Goal: Task Accomplishment & Management: Manage account settings

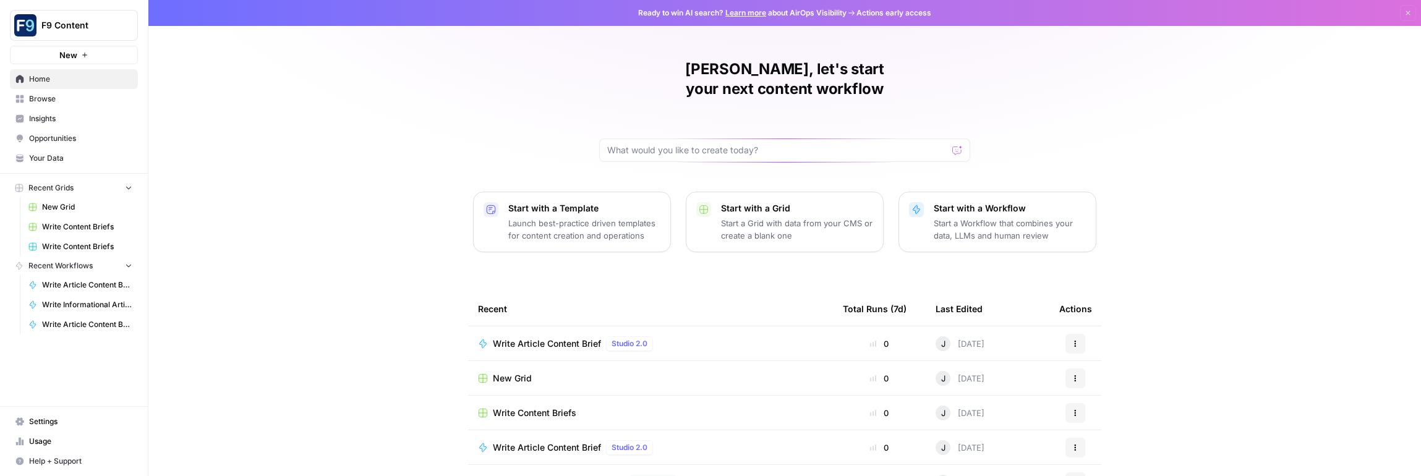
click at [45, 420] on span "Settings" at bounding box center [80, 421] width 103 height 11
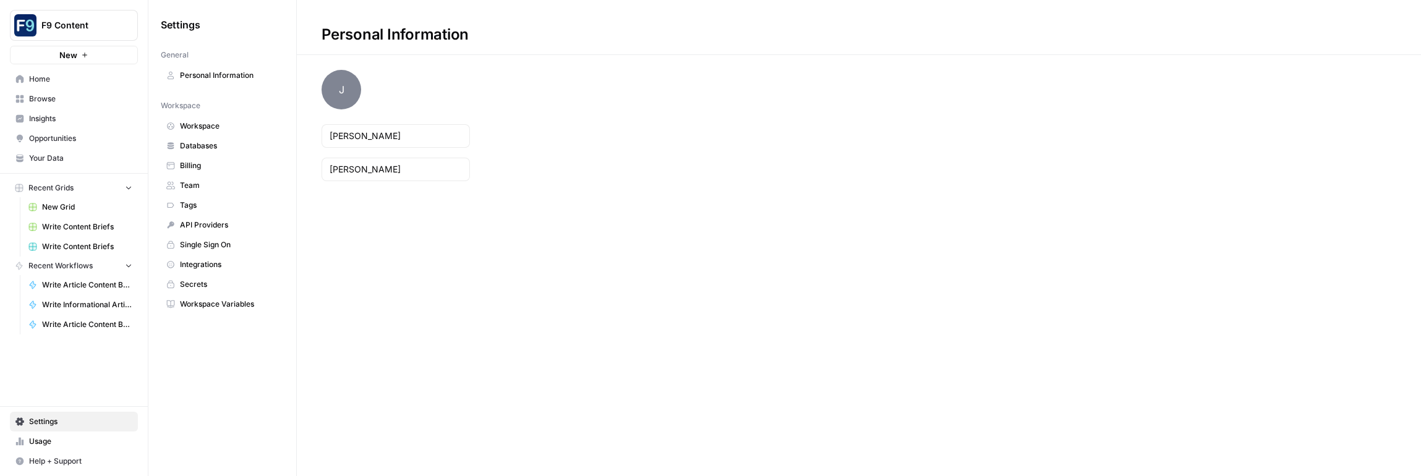
click at [190, 189] on span "Team" at bounding box center [229, 185] width 98 height 11
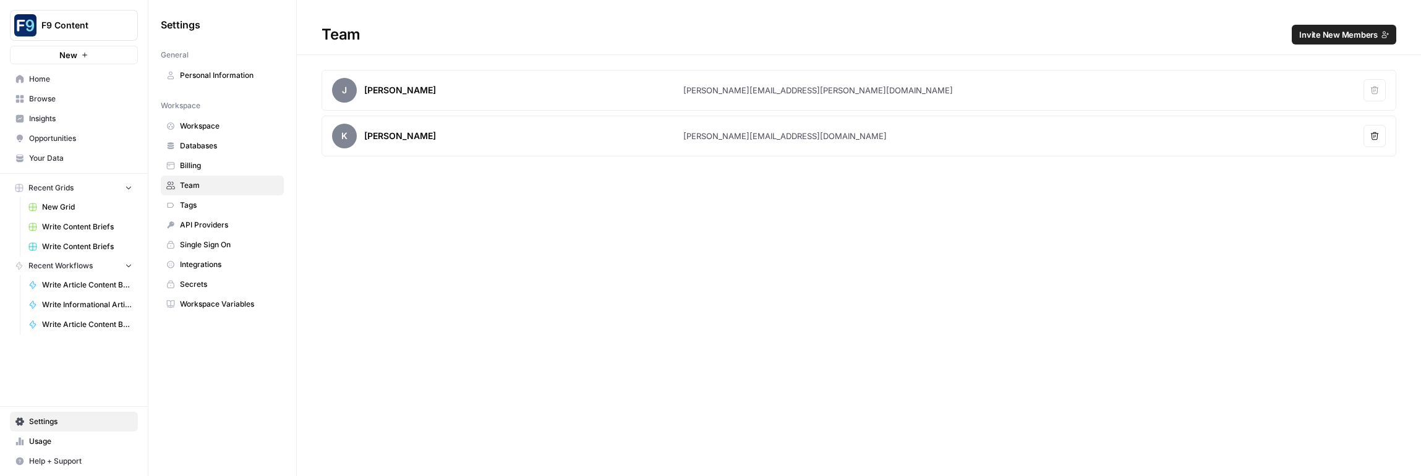
click at [1338, 30] on span "Invite New Members" at bounding box center [1338, 34] width 79 height 12
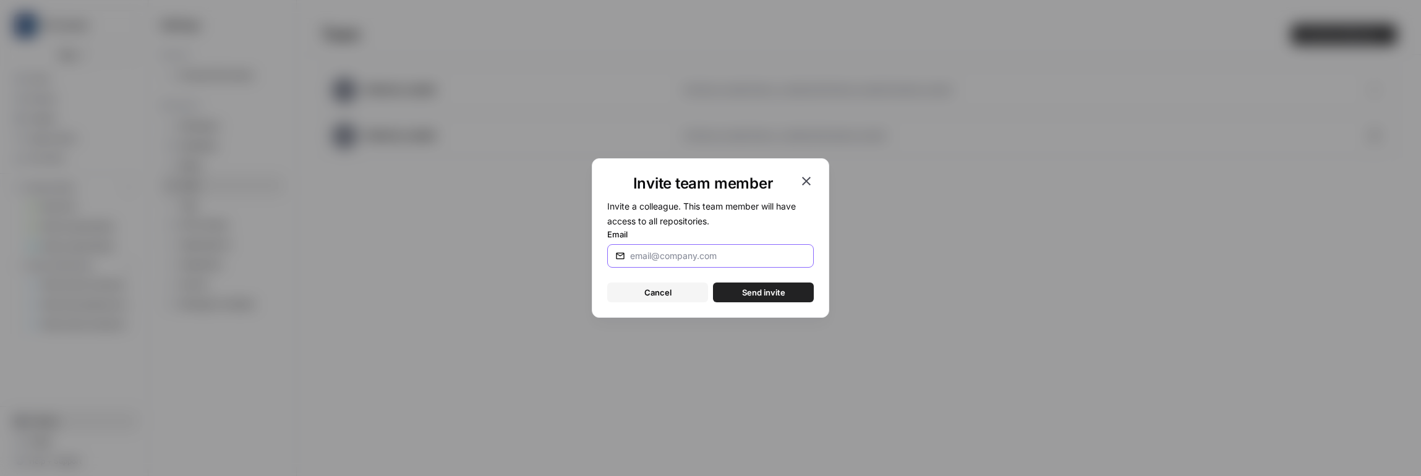
click at [655, 258] on input "Email" at bounding box center [715, 256] width 171 height 12
click at [747, 253] on input "Email" at bounding box center [715, 256] width 171 height 12
paste input "[EMAIL_ADDRESS][PERSON_NAME][DOMAIN_NAME]"
type input "[EMAIL_ADDRESS][PERSON_NAME][DOMAIN_NAME]"
click at [792, 296] on button "Send invite" at bounding box center [763, 293] width 101 height 20
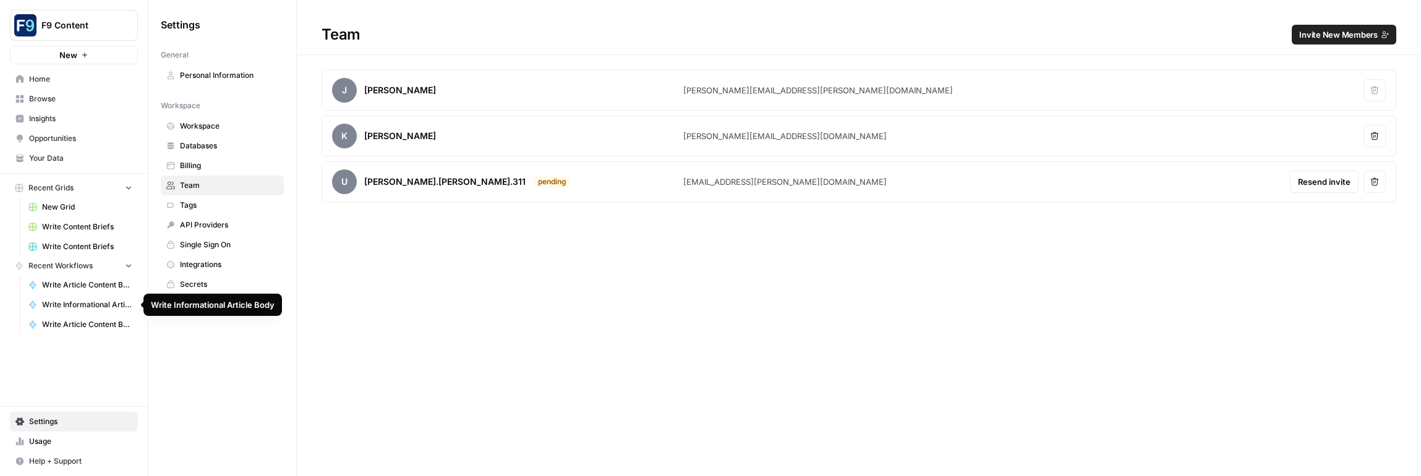
click at [84, 305] on span "Write Informational Article Body" at bounding box center [87, 304] width 90 height 11
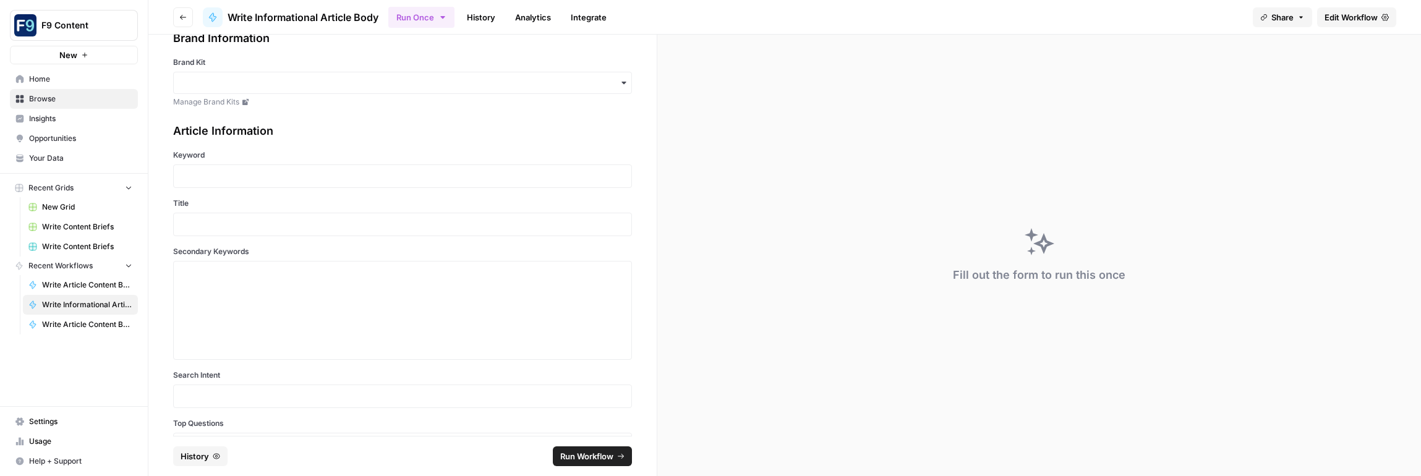
scroll to position [33, 0]
click at [483, 18] on link "History" at bounding box center [480, 17] width 43 height 20
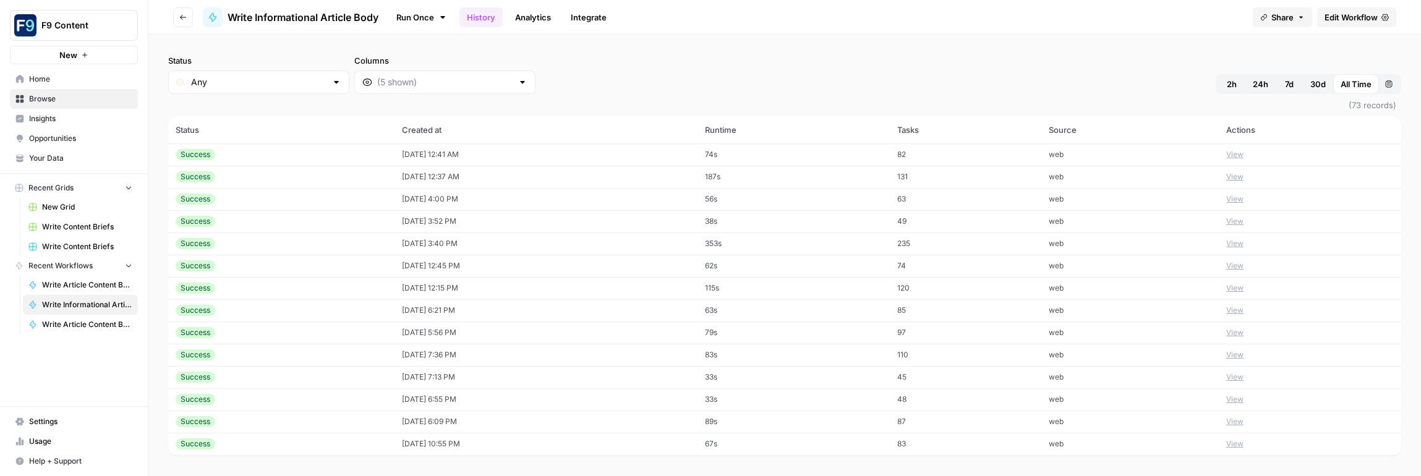
click at [414, 21] on link "Run Once" at bounding box center [421, 17] width 66 height 21
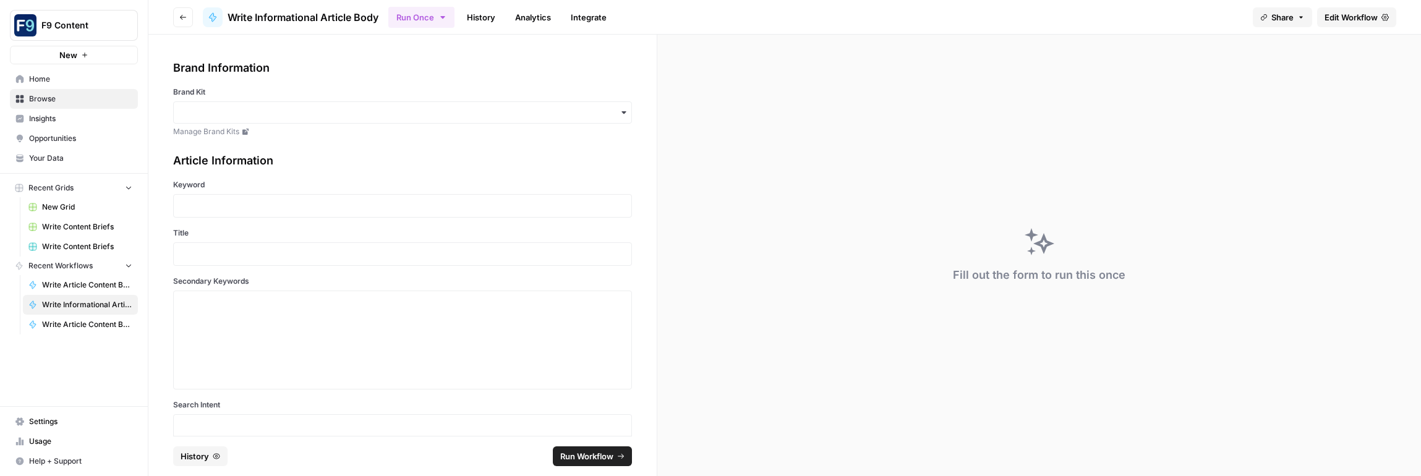
click at [190, 455] on span "History" at bounding box center [195, 456] width 28 height 12
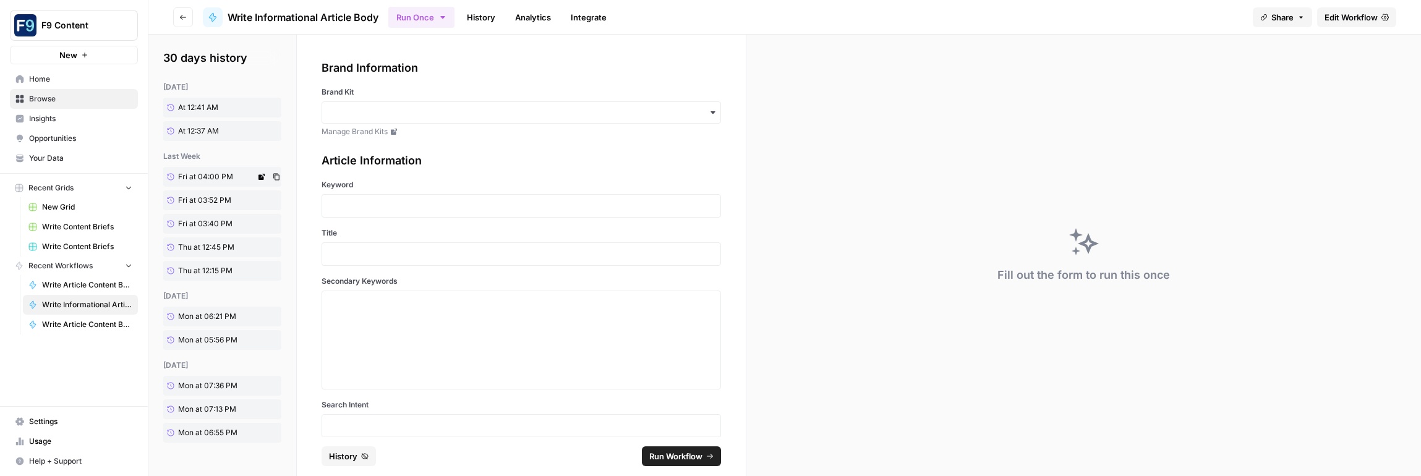
click at [204, 176] on span "Fri at 04:00 PM" at bounding box center [205, 176] width 55 height 11
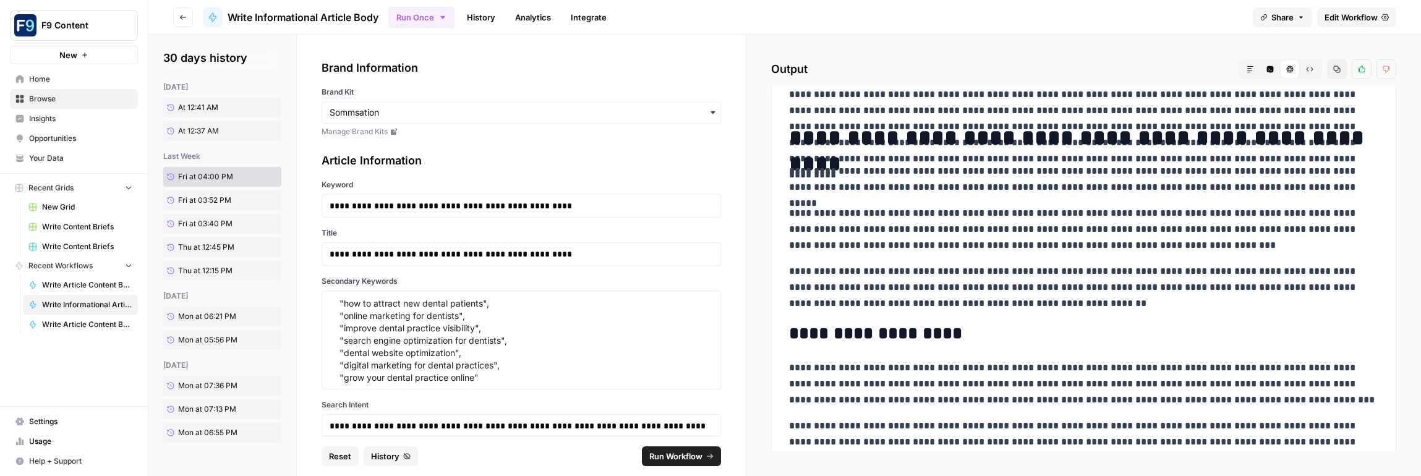
scroll to position [879, 0]
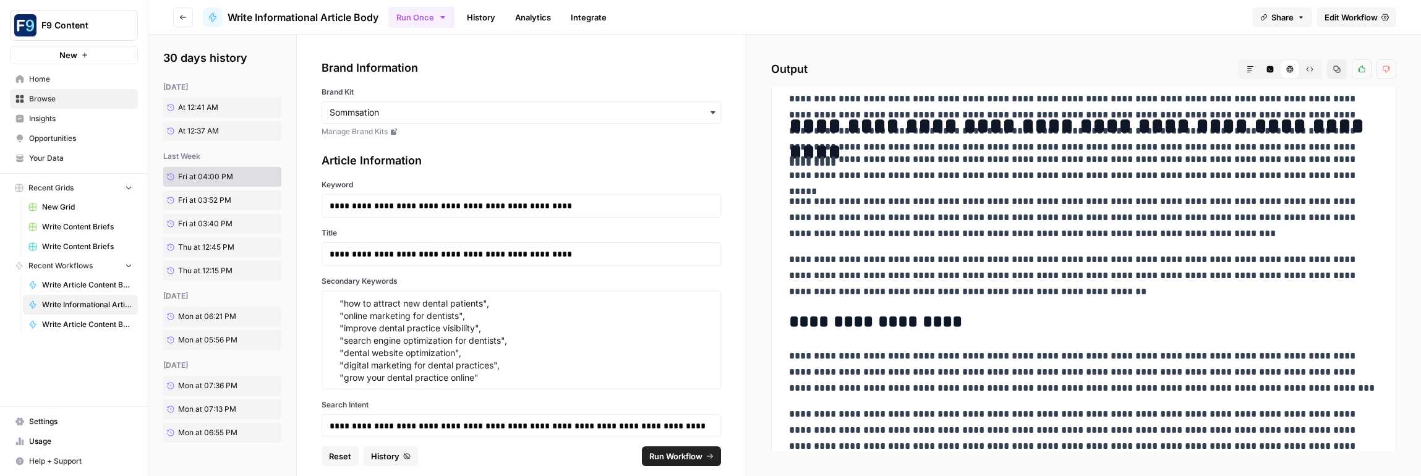
click at [789, 133] on h1 "**********" at bounding box center [1083, 126] width 589 height 26
click at [795, 128] on h1 "**********" at bounding box center [1083, 126] width 589 height 26
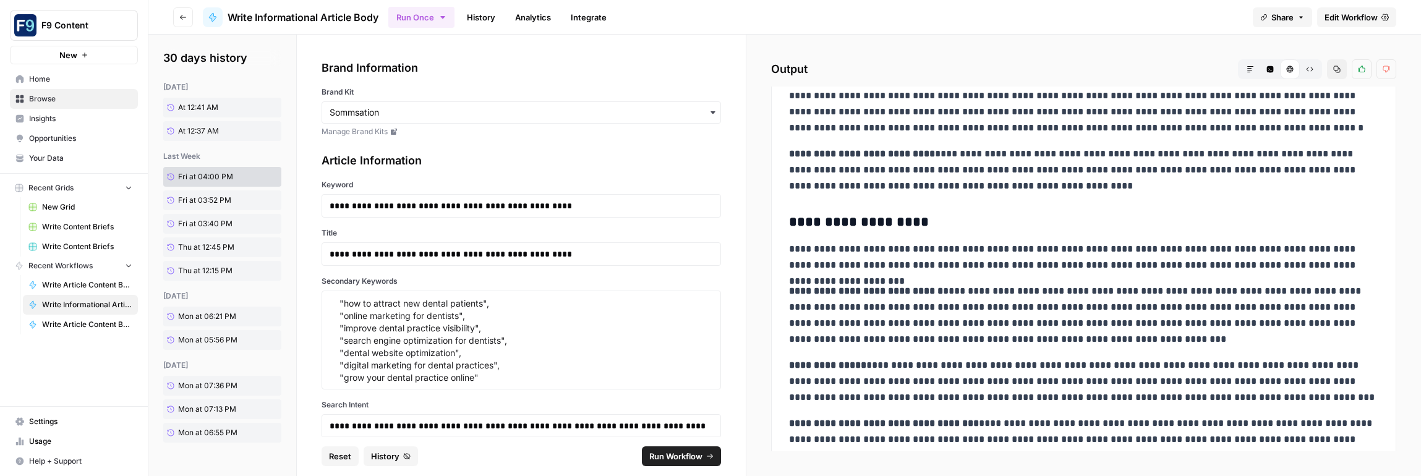
scroll to position [1897, 0]
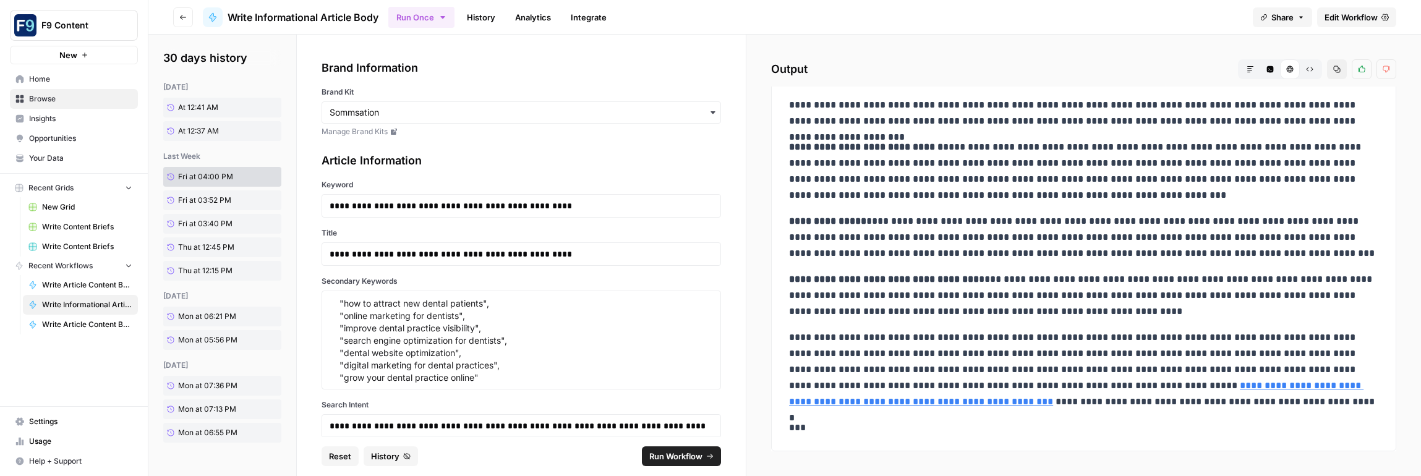
drag, startPoint x: 792, startPoint y: 127, endPoint x: 1141, endPoint y: 319, distance: 398.4
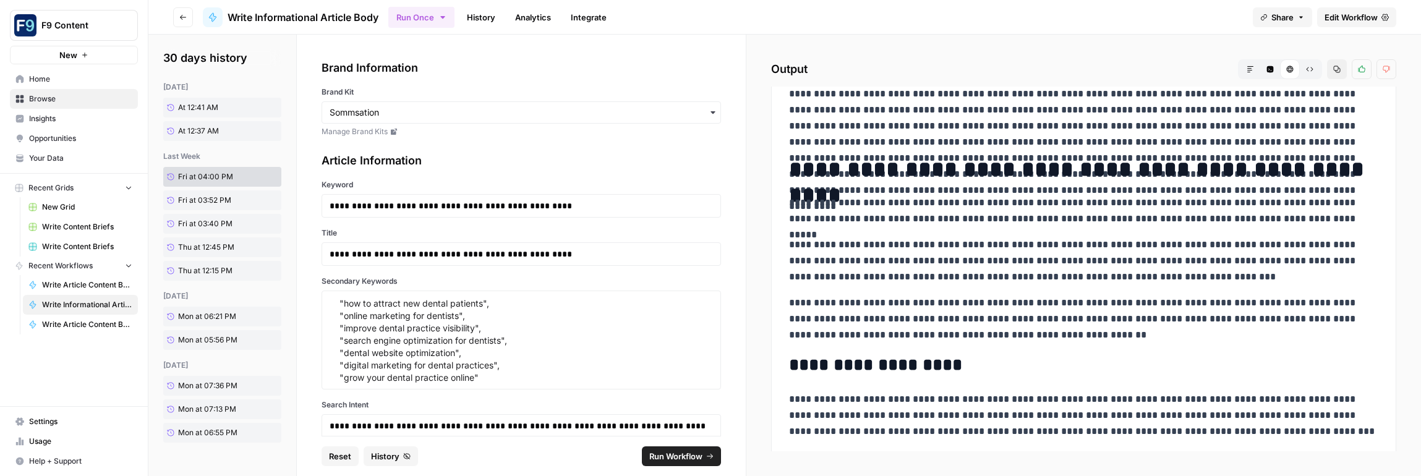
scroll to position [831, 0]
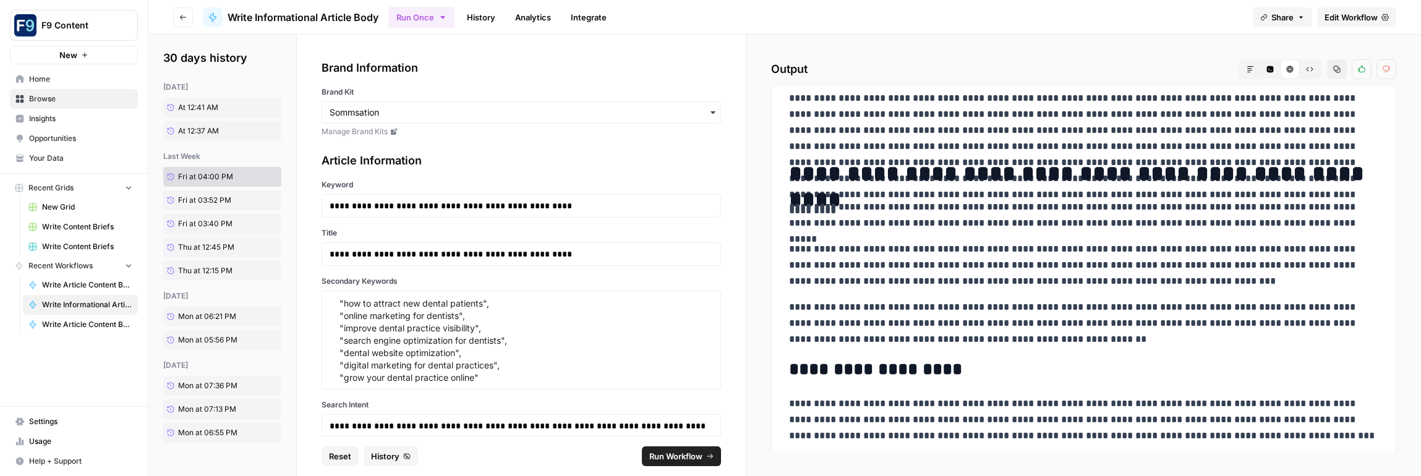
drag, startPoint x: 331, startPoint y: 240, endPoint x: 425, endPoint y: 393, distance: 179.5
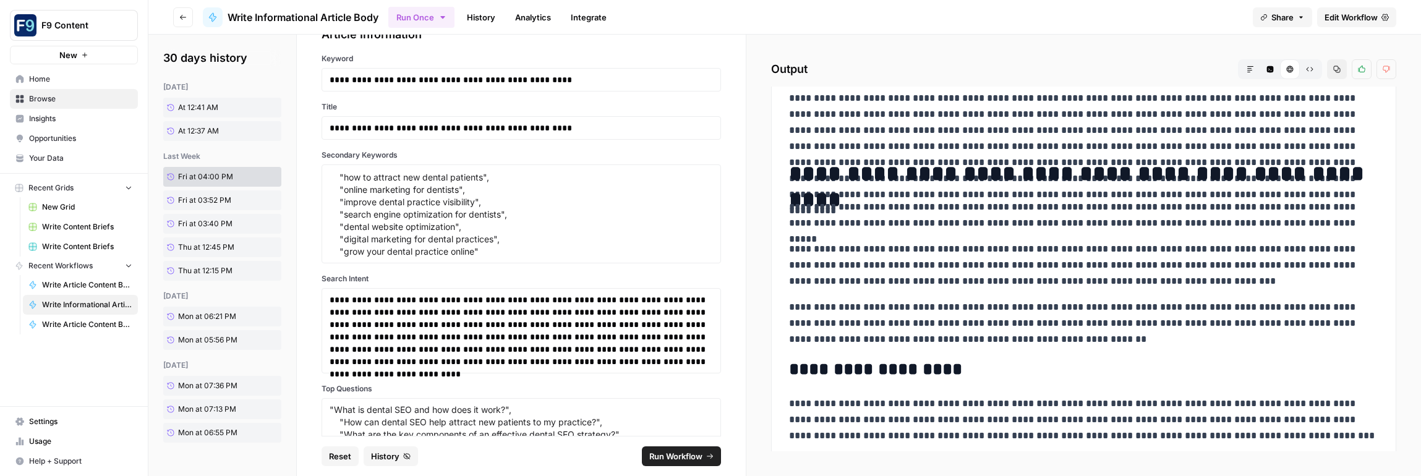
scroll to position [129, 0]
drag, startPoint x: 670, startPoint y: 354, endPoint x: 296, endPoint y: 300, distance: 377.3
click at [296, 301] on section "**********" at bounding box center [784, 255] width 1272 height 441
click at [490, 318] on p "**********" at bounding box center [521, 328] width 383 height 74
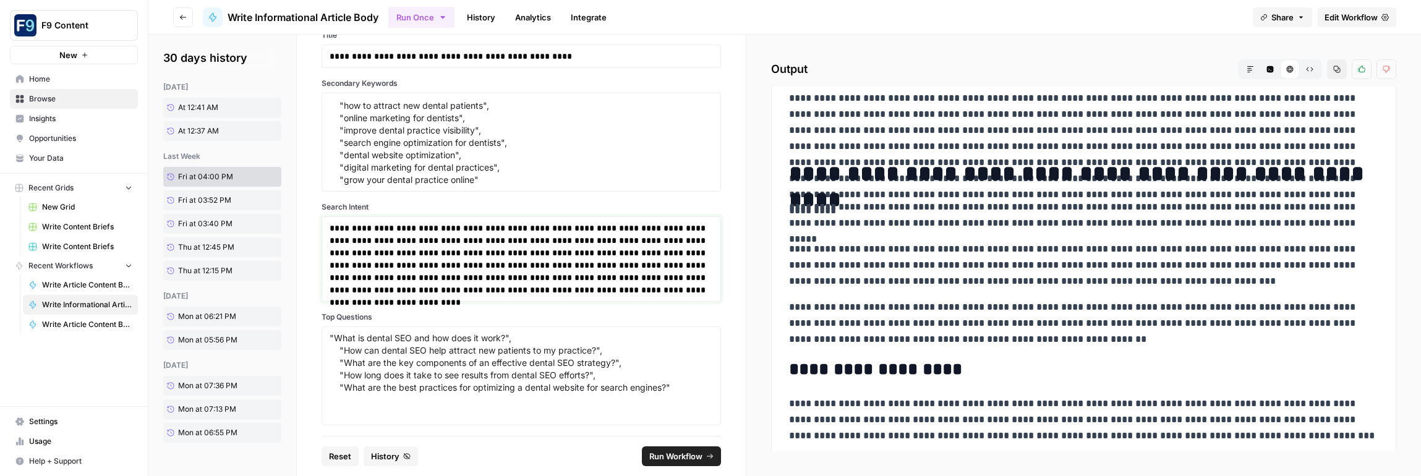
scroll to position [201, 0]
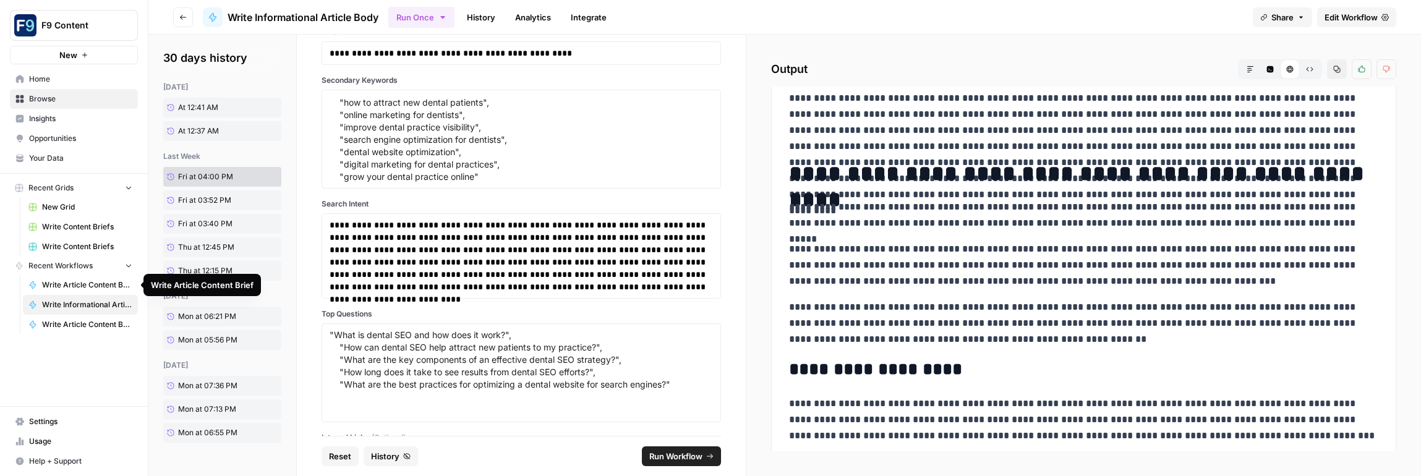
click at [87, 283] on span "Write Article Content Brief" at bounding box center [87, 284] width 90 height 11
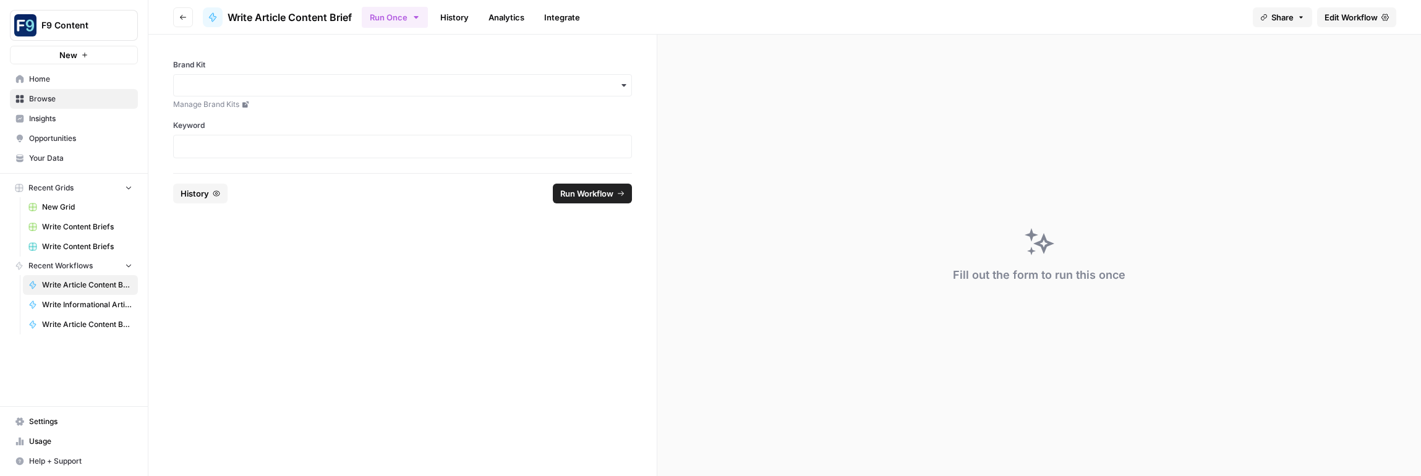
click at [191, 197] on span "History" at bounding box center [195, 193] width 28 height 12
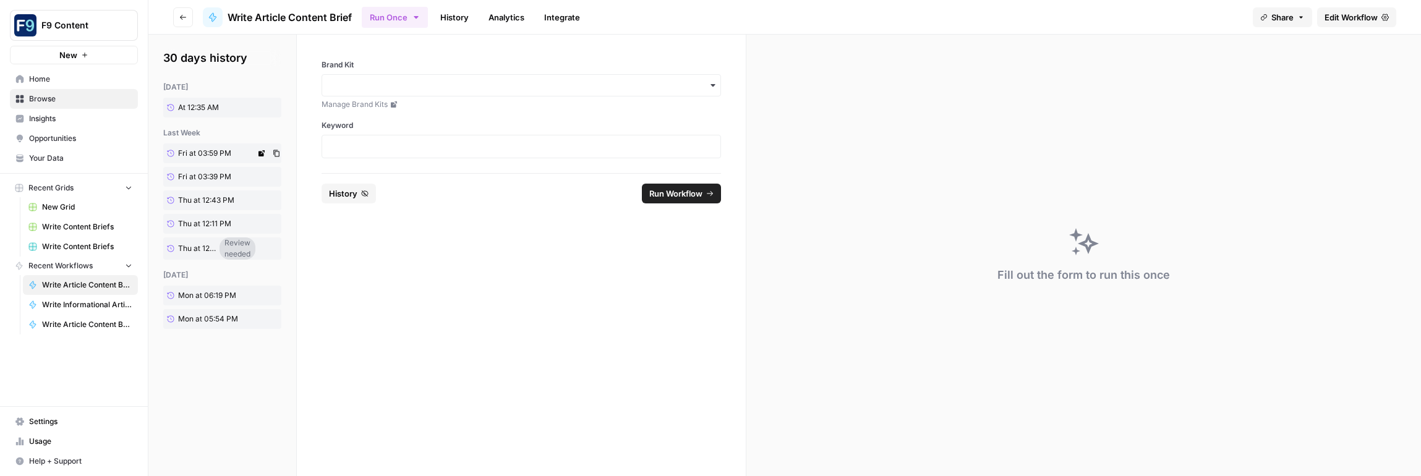
click at [190, 152] on span "Fri at 03:59 PM" at bounding box center [204, 153] width 53 height 11
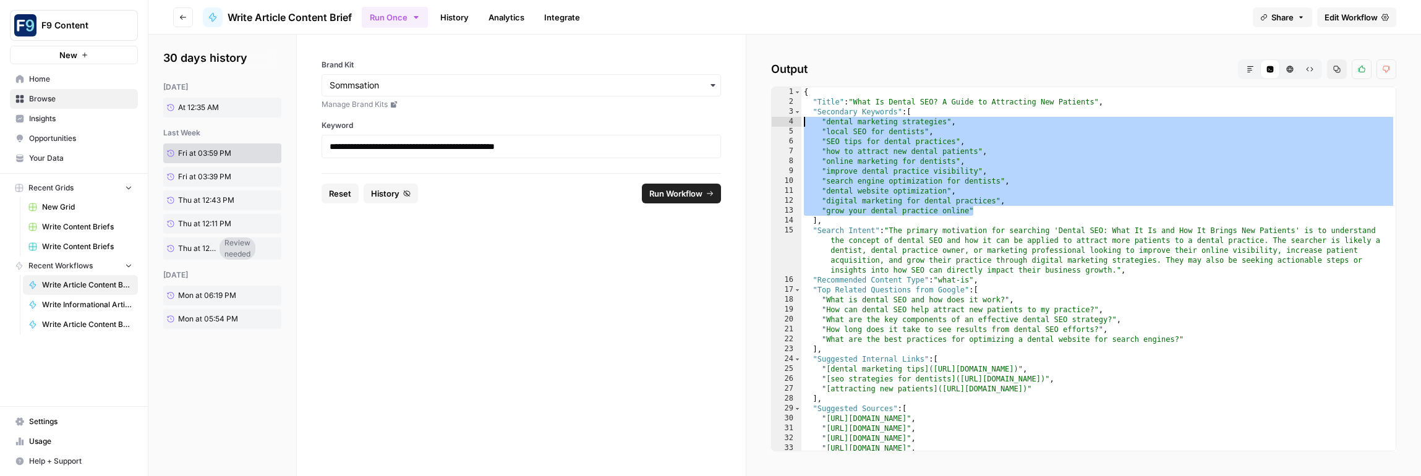
drag, startPoint x: 998, startPoint y: 210, endPoint x: 764, endPoint y: 119, distance: 250.7
click at [764, 119] on div "**********" at bounding box center [1083, 255] width 674 height 441
click at [935, 177] on div "{ "Title" : "What Is Dental SEO? A Guide to Attracting New Patients" , "Seconda…" at bounding box center [1098, 278] width 594 height 383
drag, startPoint x: 980, startPoint y: 208, endPoint x: 759, endPoint y: 125, distance: 236.5
click at [759, 125] on div "**********" at bounding box center [1083, 255] width 674 height 441
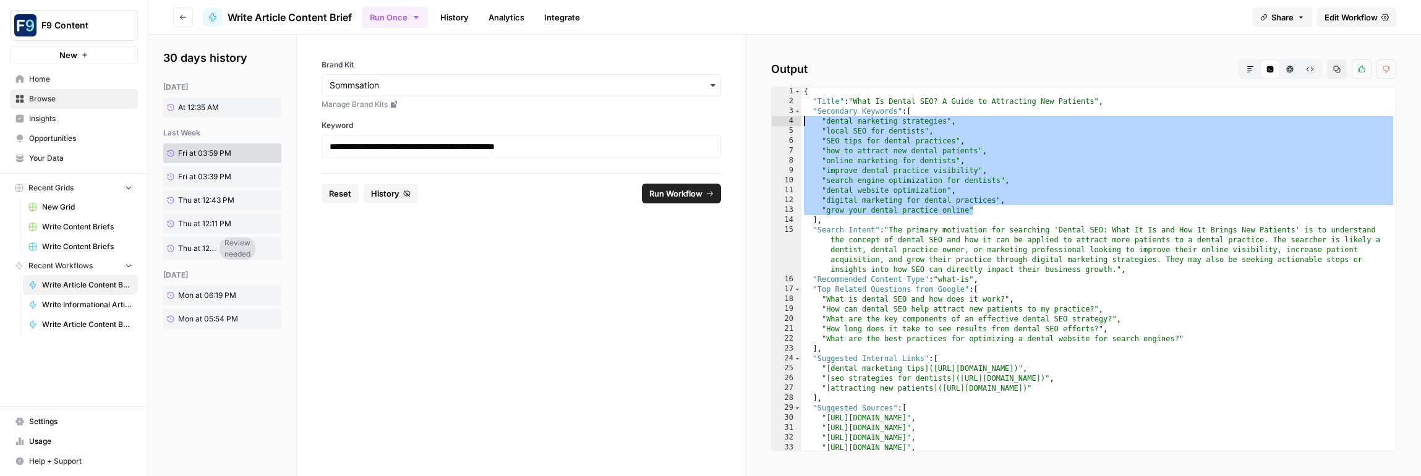
type textarea "**********"
click at [75, 231] on span "Write Content Briefs" at bounding box center [87, 226] width 90 height 11
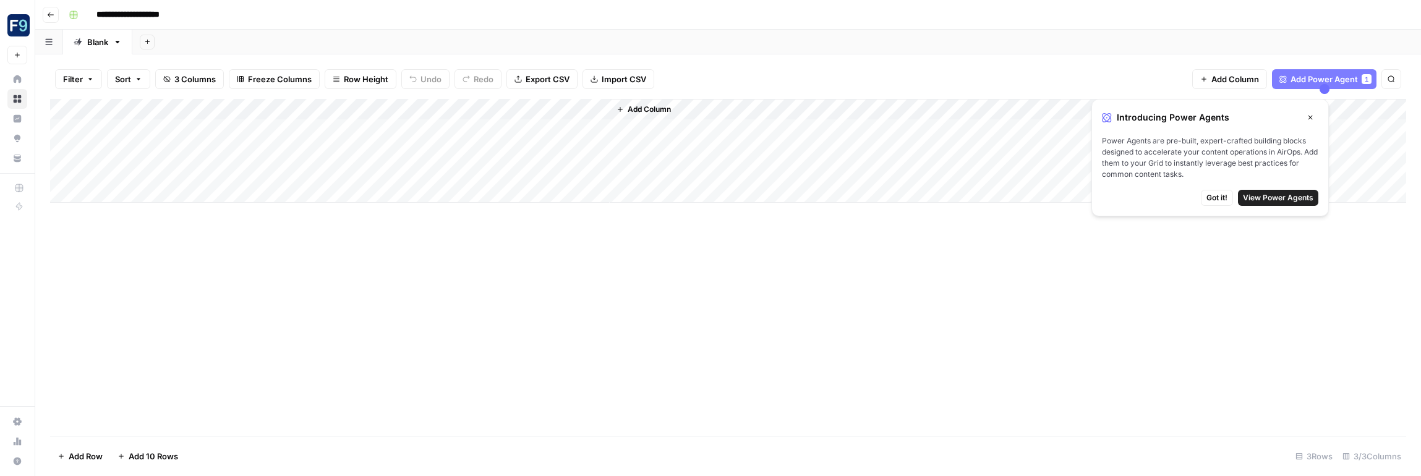
click at [1417, 245] on div "Filter Sort 3 Columns Freeze Columns Row Height Undo Redo Export CSV Import CSV…" at bounding box center [727, 265] width 1385 height 422
